Goal: Task Accomplishment & Management: Manage account settings

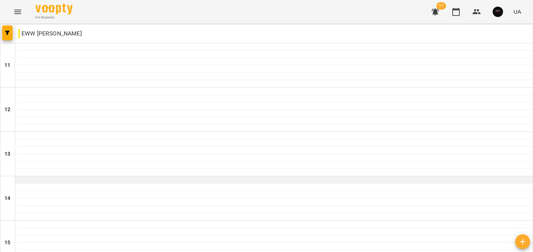
scroll to position [373, 0]
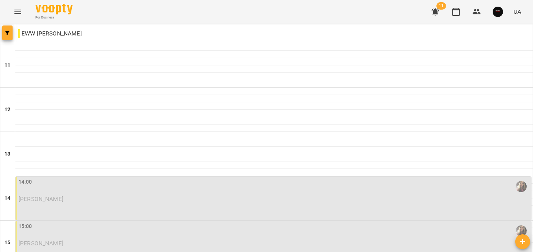
click at [9, 36] on button "button" at bounding box center [7, 33] width 10 height 15
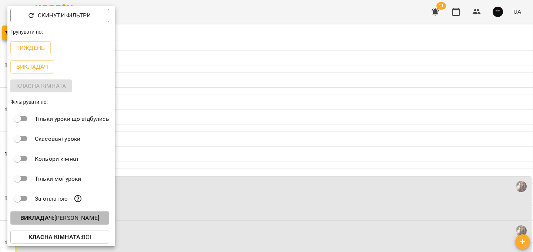
click at [99, 217] on p "Викладач : [PERSON_NAME]" at bounding box center [59, 218] width 79 height 9
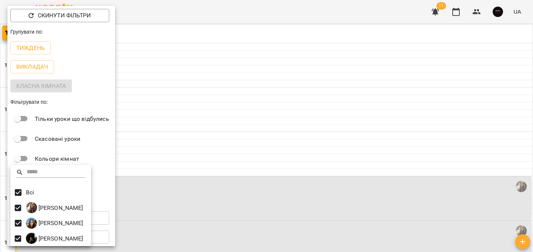
click at [171, 8] on div at bounding box center [266, 126] width 533 height 252
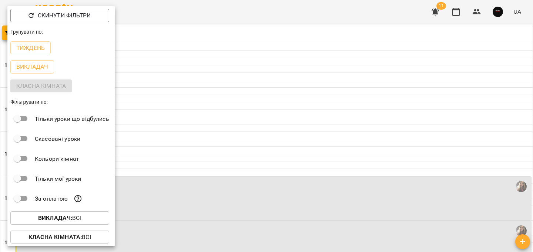
click at [173, 6] on div at bounding box center [266, 126] width 533 height 252
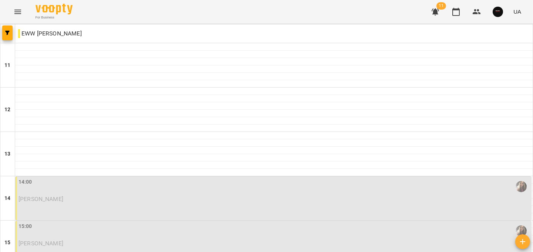
type input "**********"
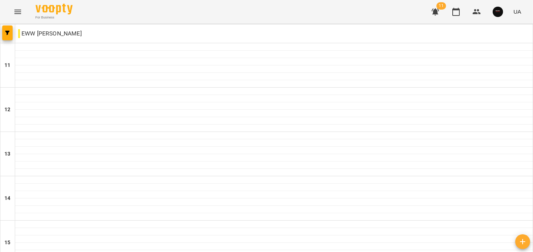
scroll to position [200, 0]
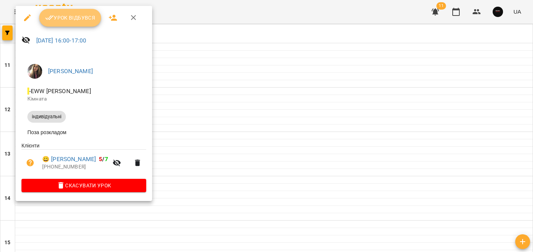
click at [81, 14] on span "Урок відбувся" at bounding box center [70, 17] width 50 height 9
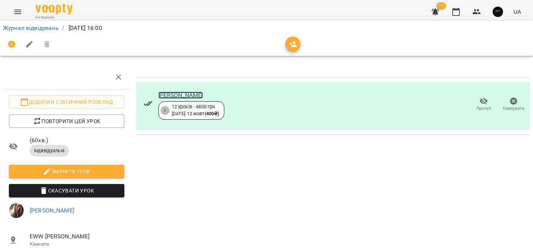
click at [185, 96] on link "[PERSON_NAME]" at bounding box center [180, 95] width 45 height 7
click at [52, 26] on link "Журнал відвідувань" at bounding box center [31, 27] width 56 height 7
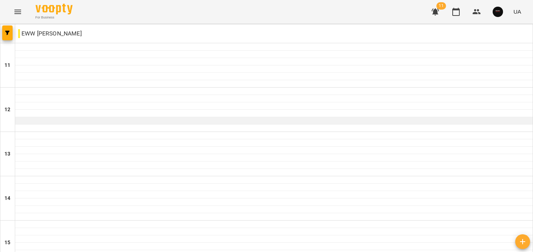
scroll to position [373, 0]
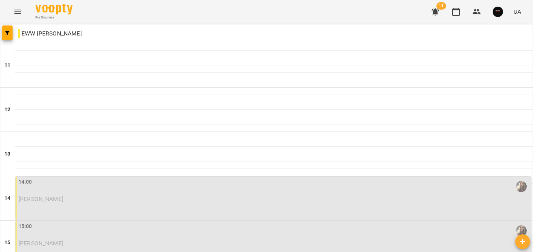
scroll to position [58, 0]
click at [131, 178] on div "14:00" at bounding box center [274, 186] width 511 height 17
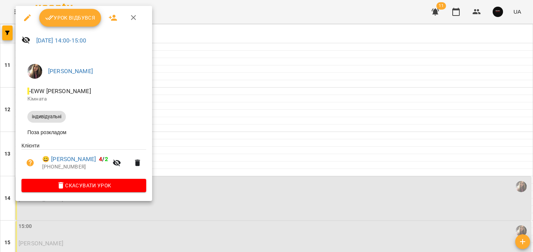
click at [53, 23] on button "Урок відбувся" at bounding box center [70, 18] width 62 height 18
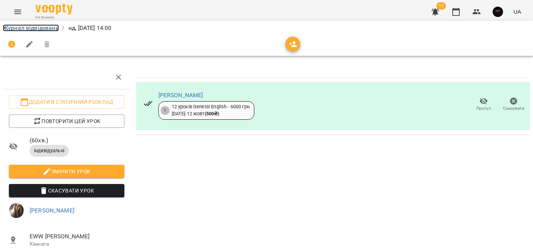
click at [34, 29] on link "Журнал відвідувань" at bounding box center [31, 27] width 56 height 7
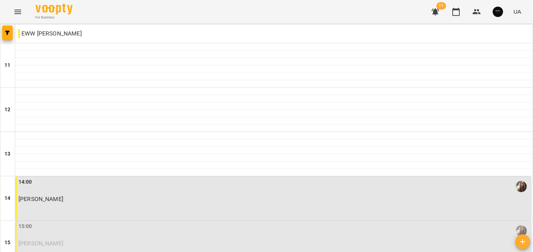
scroll to position [104, 0]
click at [101, 241] on p "[PERSON_NAME]" at bounding box center [274, 244] width 511 height 6
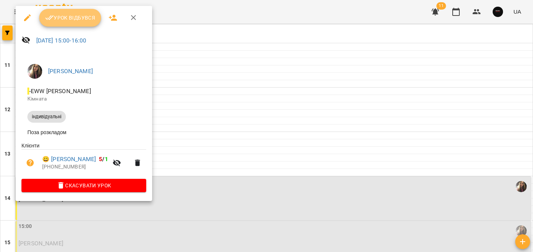
click at [67, 23] on button "Урок відбувся" at bounding box center [70, 18] width 62 height 18
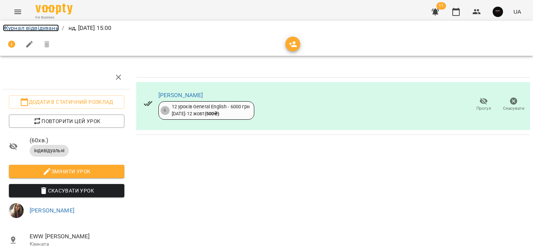
click at [49, 29] on link "Журнал відвідувань" at bounding box center [31, 27] width 56 height 7
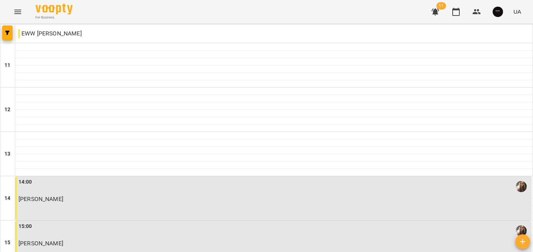
scroll to position [175, 0]
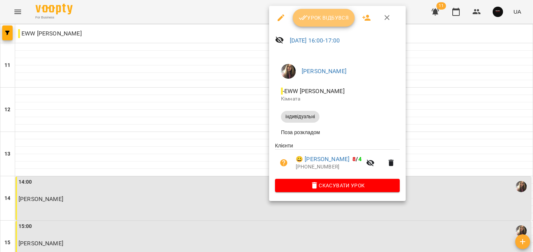
click at [318, 18] on span "Урок відбувся" at bounding box center [324, 17] width 50 height 9
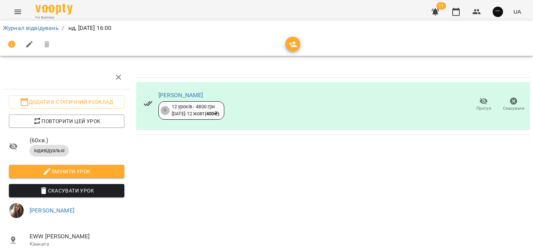
click at [184, 91] on div "[PERSON_NAME]" at bounding box center [191, 95] width 66 height 9
click at [184, 94] on link "[PERSON_NAME]" at bounding box center [180, 95] width 45 height 7
click at [44, 30] on link "Журнал відвідувань" at bounding box center [31, 27] width 56 height 7
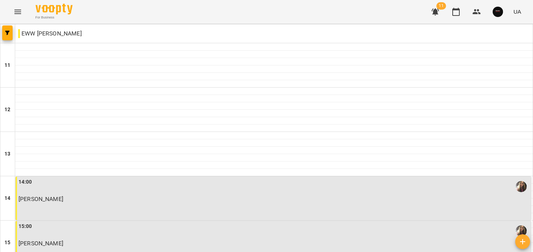
scroll to position [373, 0]
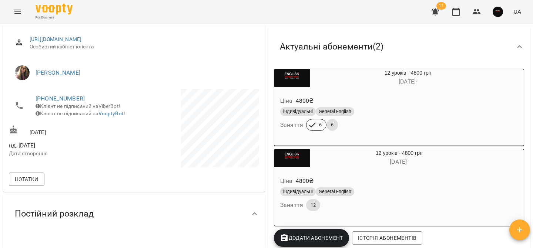
scroll to position [91, 0]
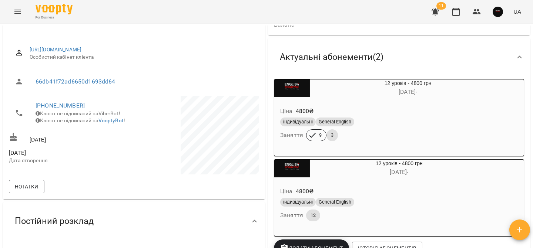
scroll to position [77, 0]
